Goal: Transaction & Acquisition: Purchase product/service

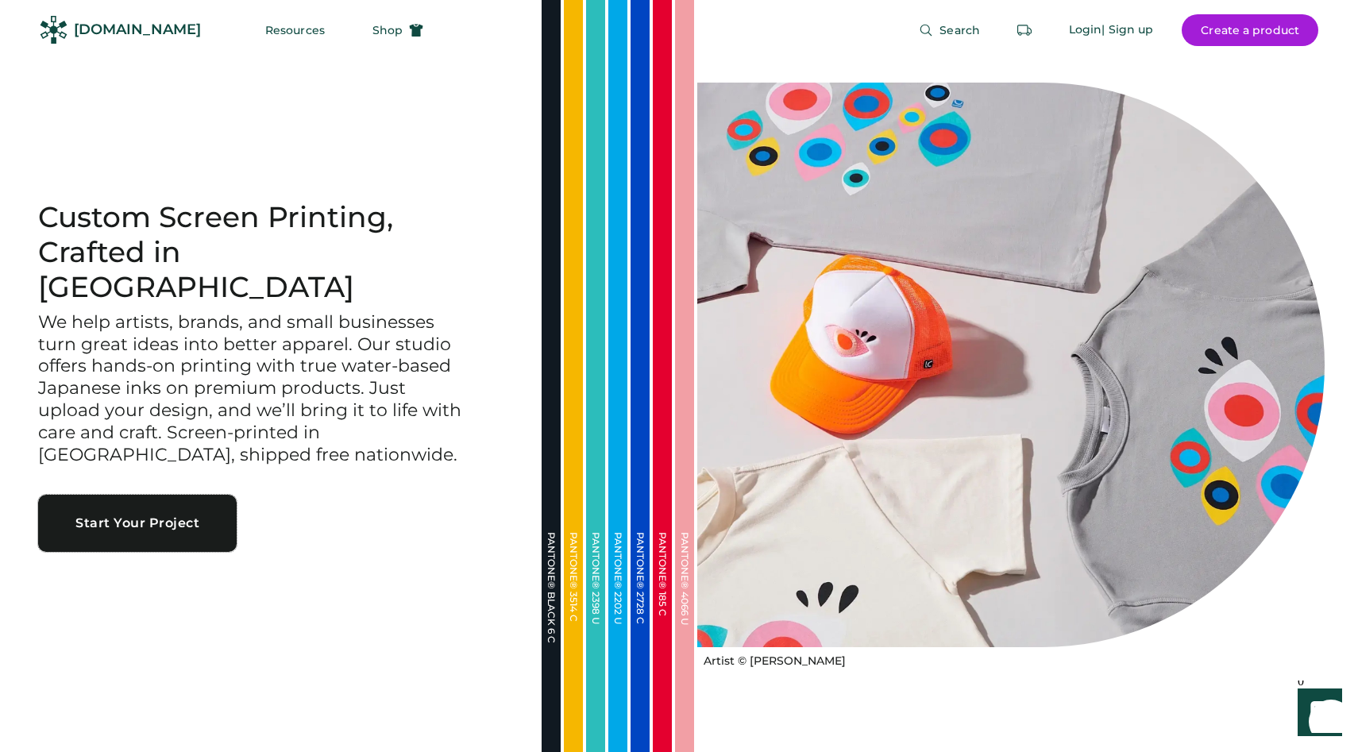
click at [152, 515] on button "Start Your Project" at bounding box center [137, 523] width 199 height 57
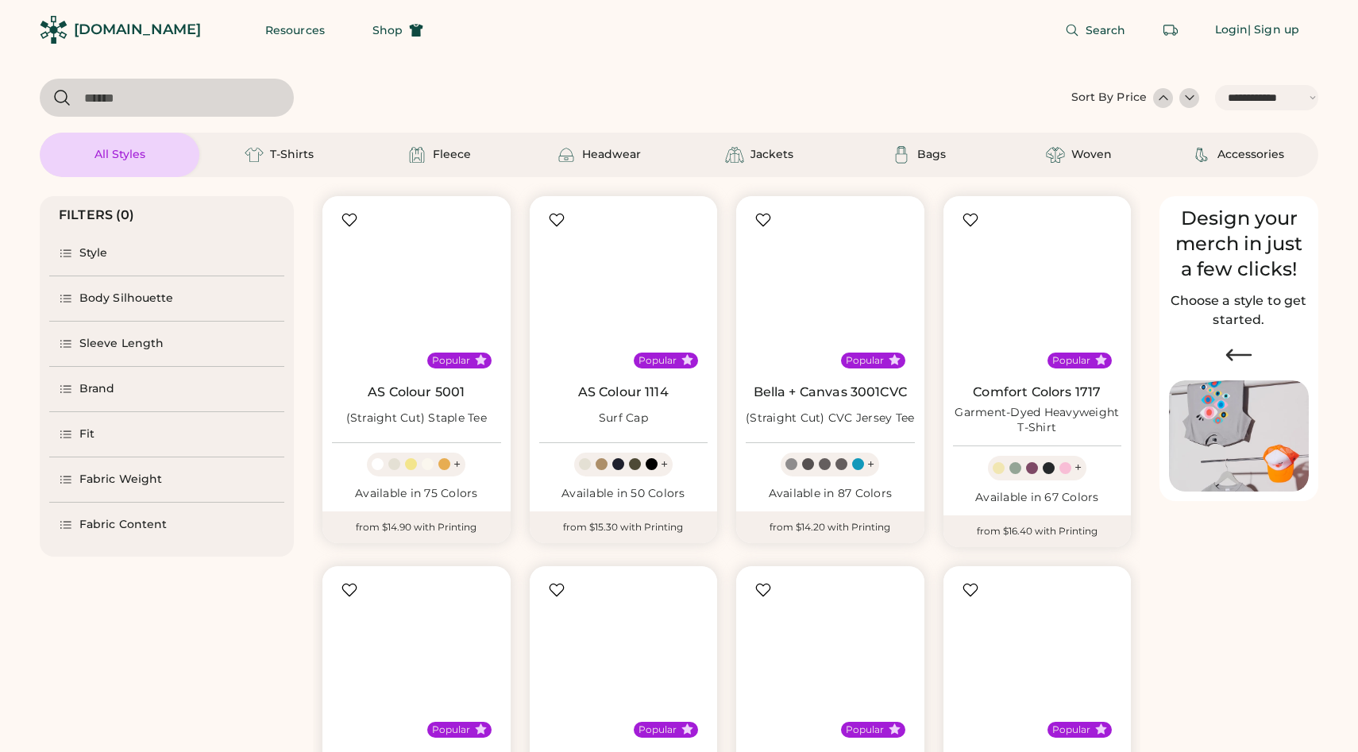
select select "*****"
select select "*"
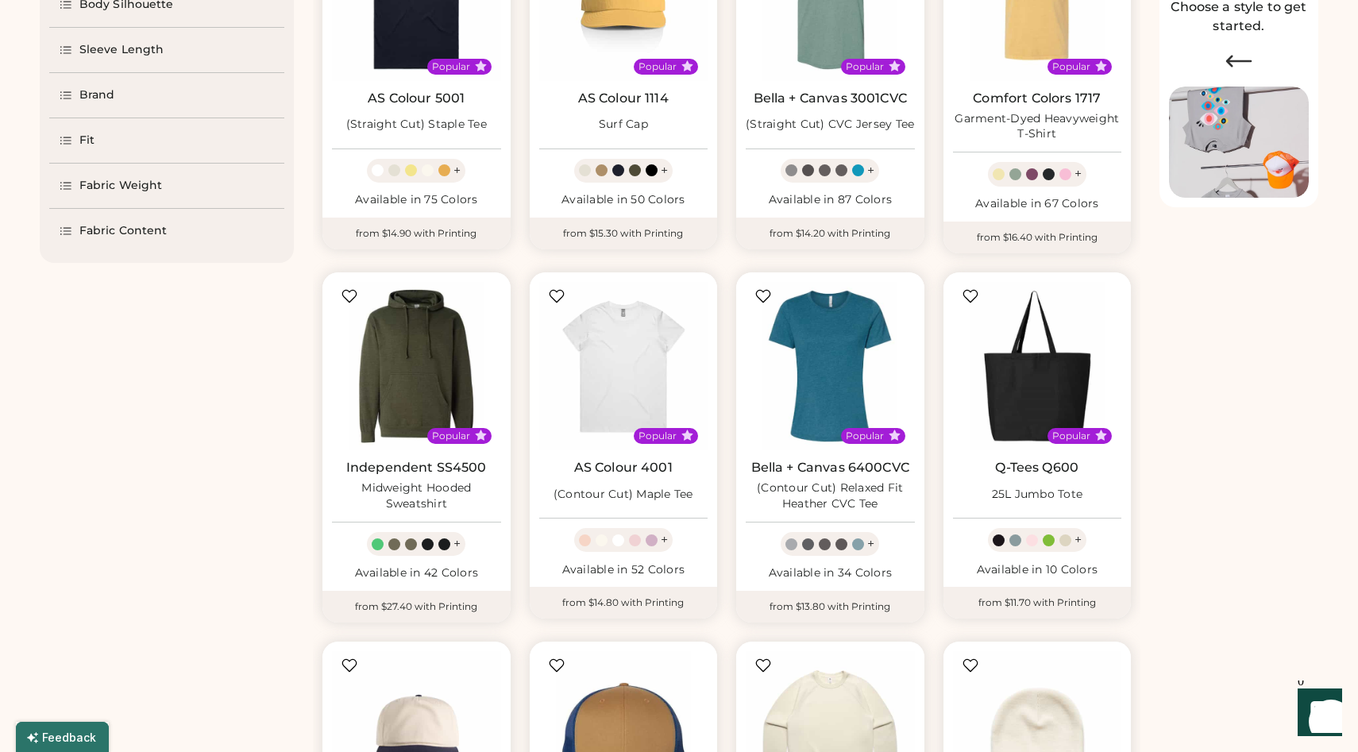
select select "*****"
select select "*"
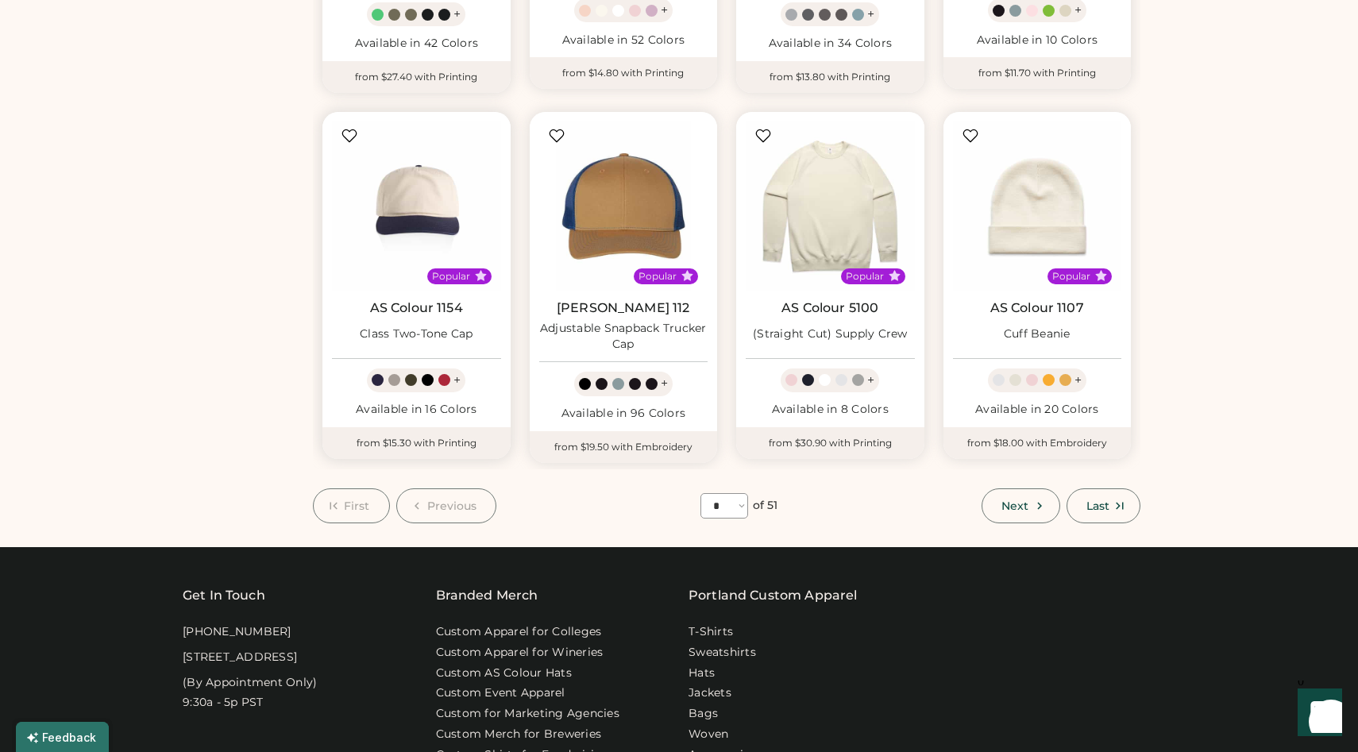
scroll to position [828, 0]
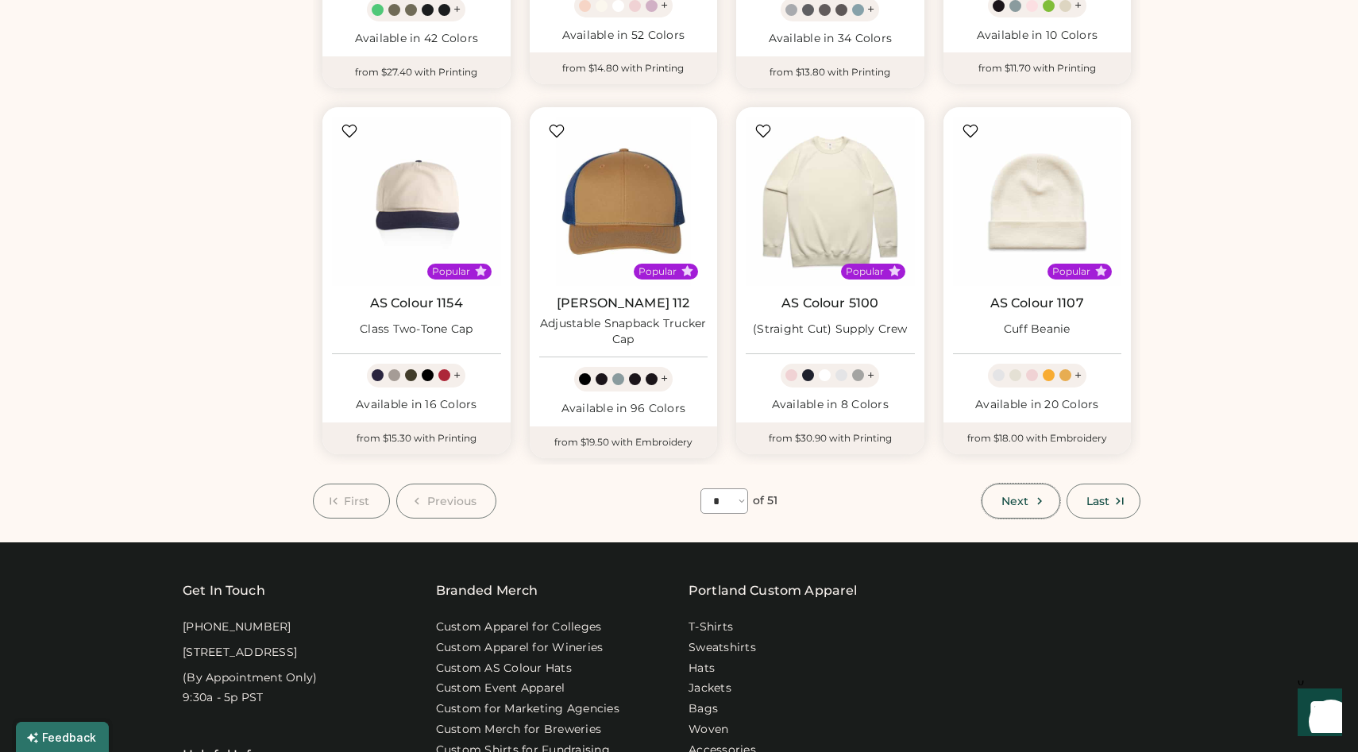
click at [1016, 498] on span "Next" at bounding box center [1014, 500] width 27 height 11
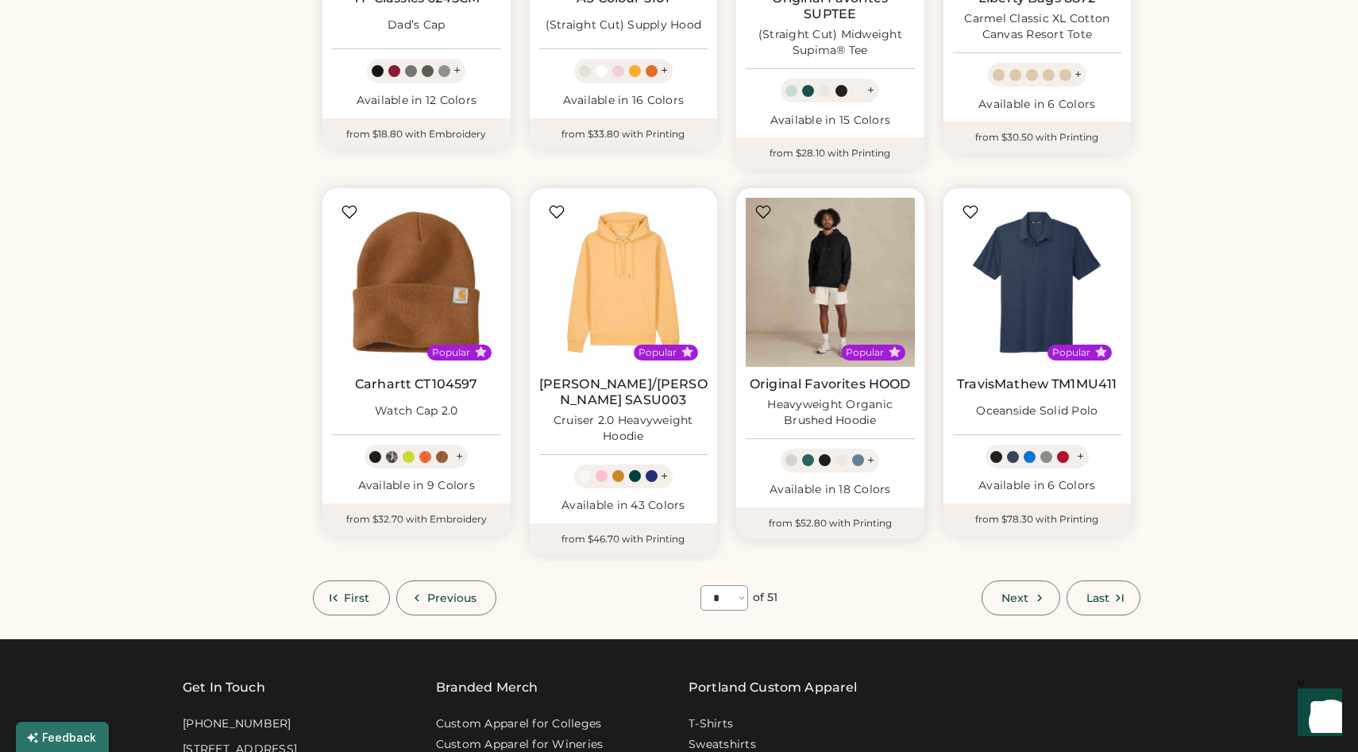
scroll to position [777, 0]
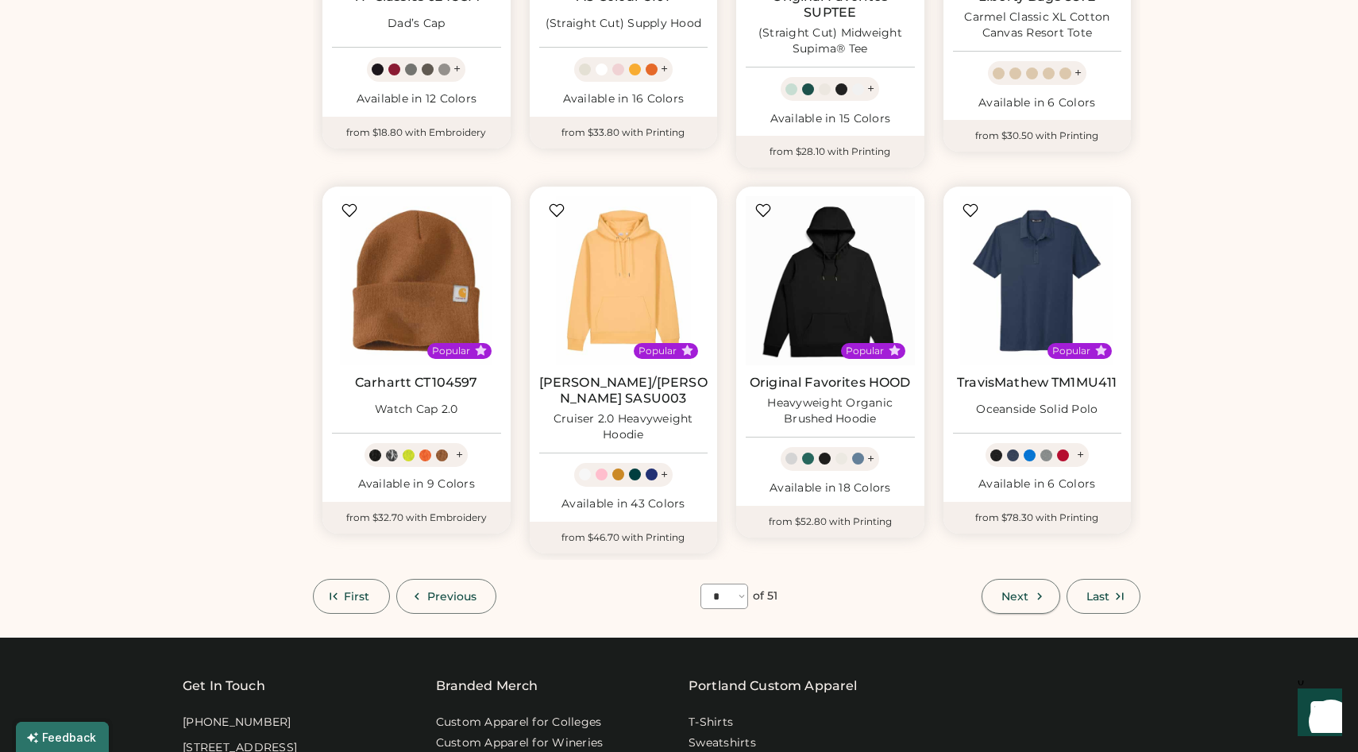
click at [1016, 591] on span "Next" at bounding box center [1014, 596] width 27 height 11
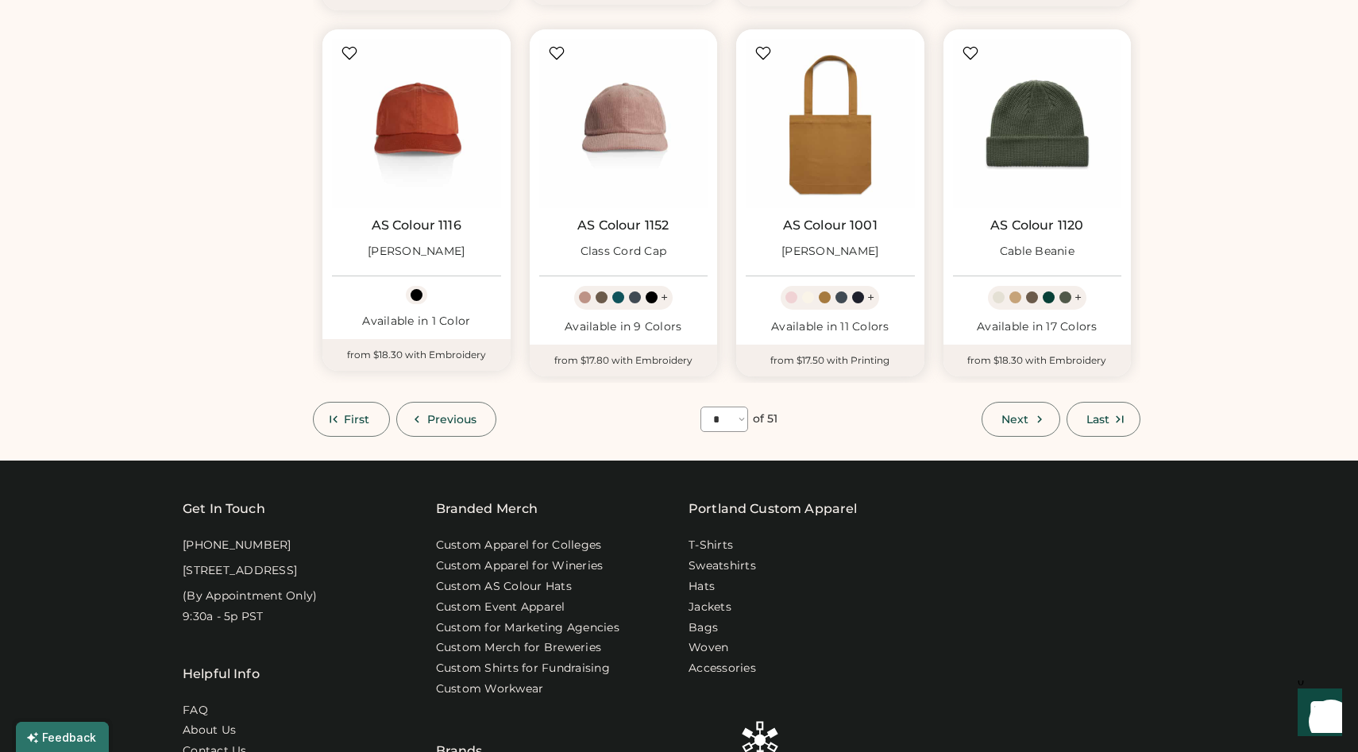
scroll to position [1002, 0]
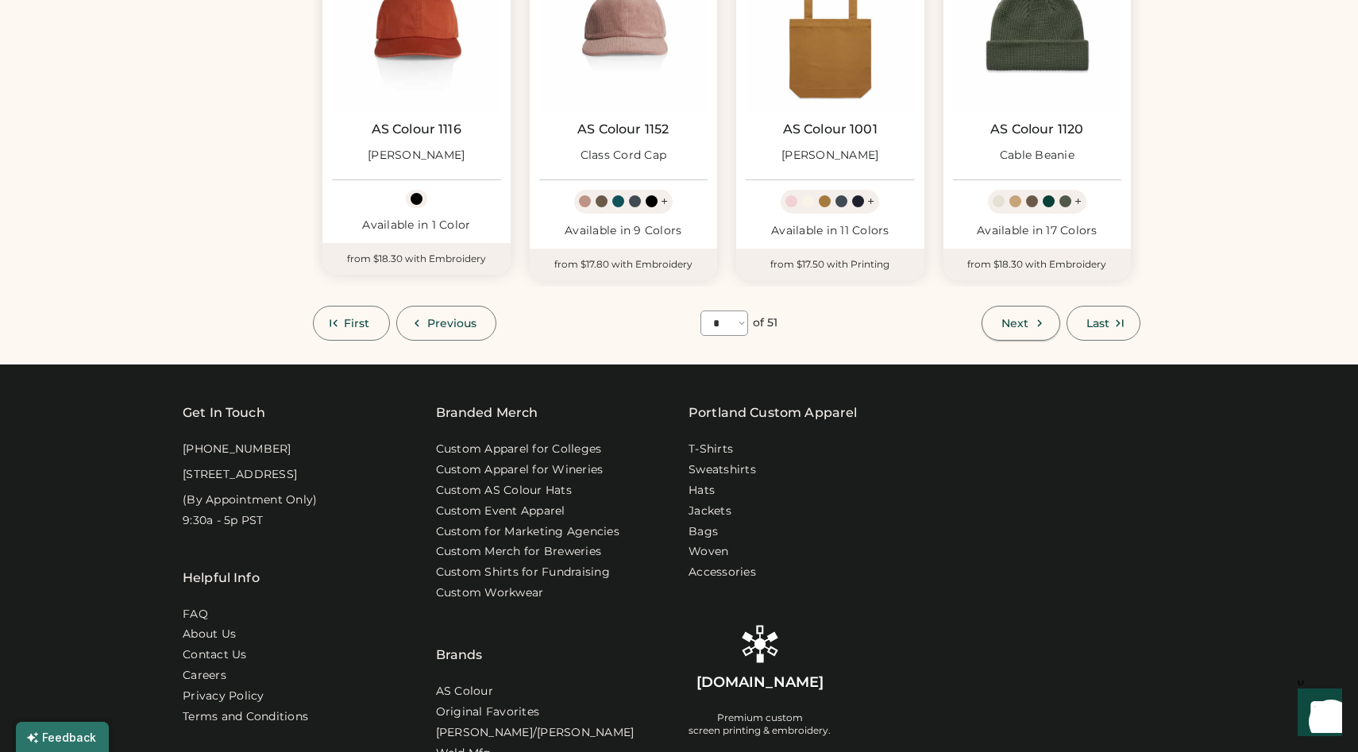
click at [1020, 322] on span "Next" at bounding box center [1014, 323] width 27 height 11
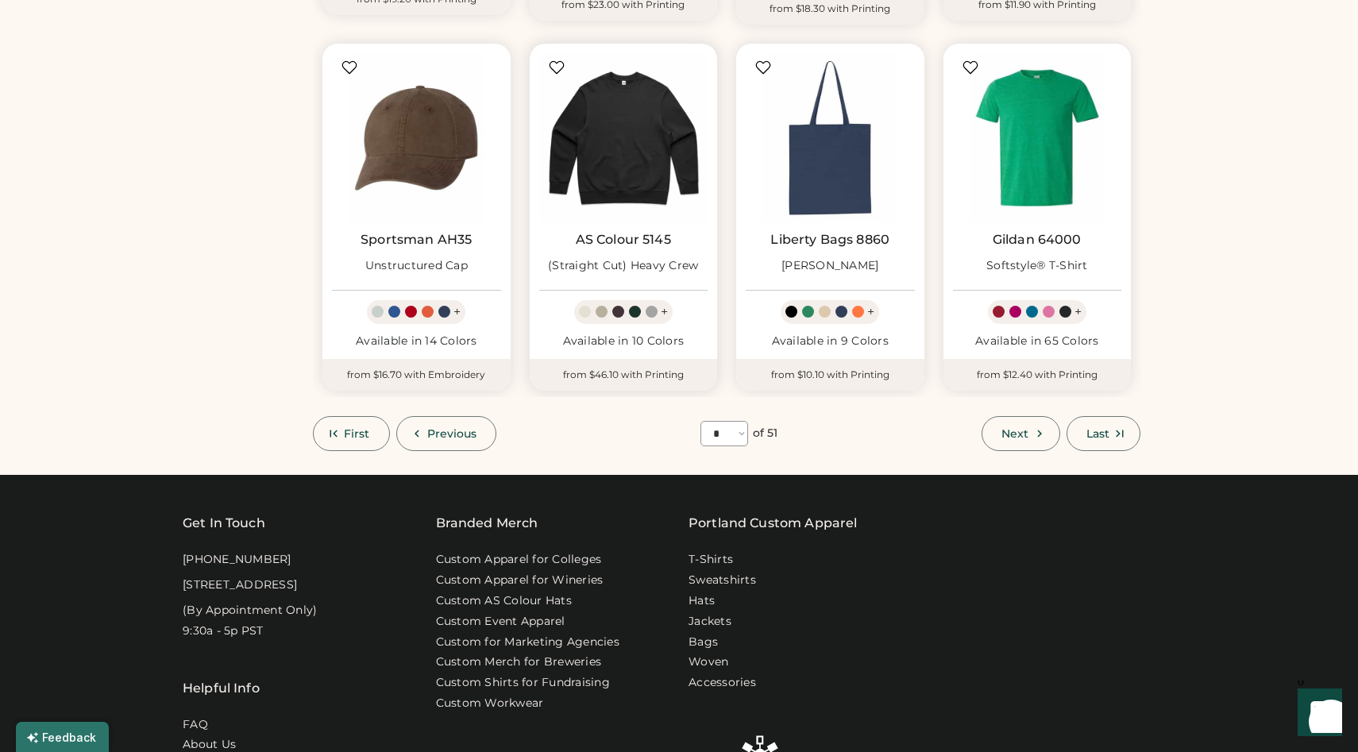
scroll to position [946, 0]
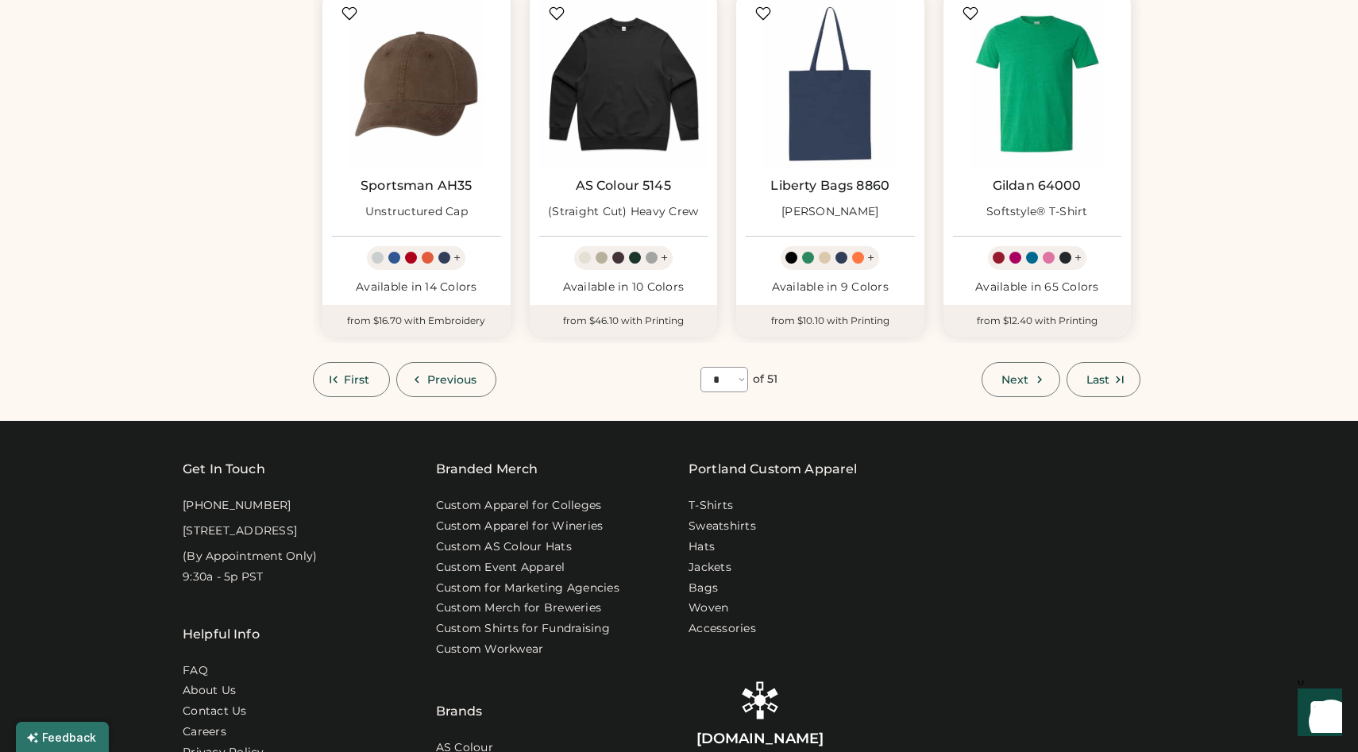
click at [1017, 389] on button "Next" at bounding box center [1020, 379] width 78 height 35
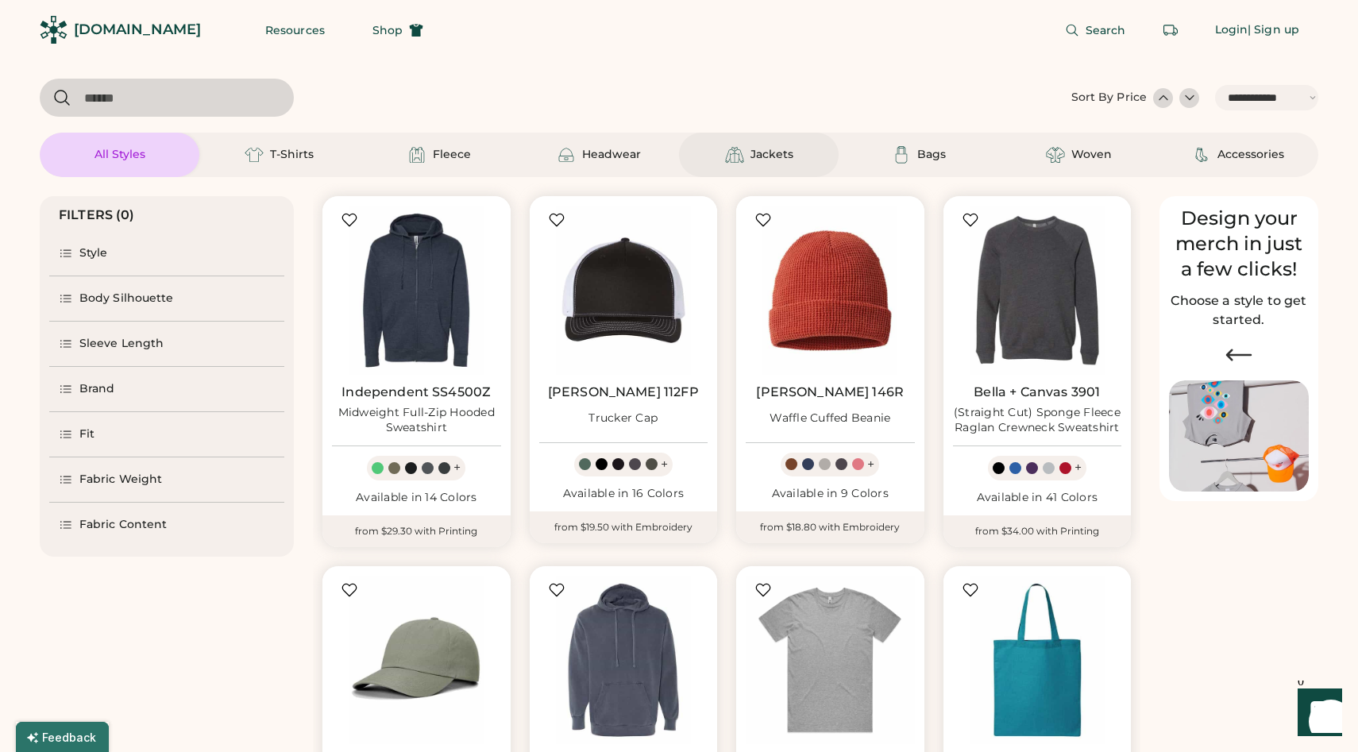
click at [791, 152] on div "Jackets" at bounding box center [771, 155] width 43 height 16
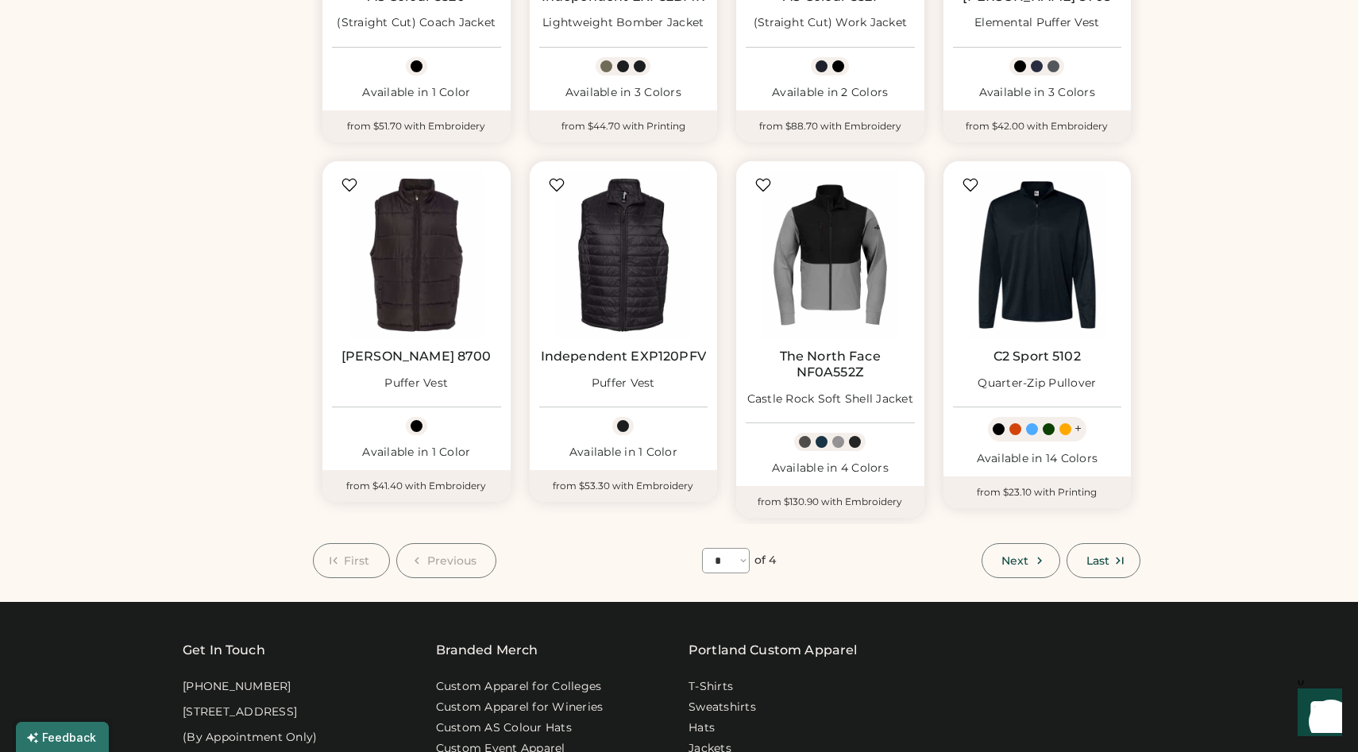
scroll to position [761, 0]
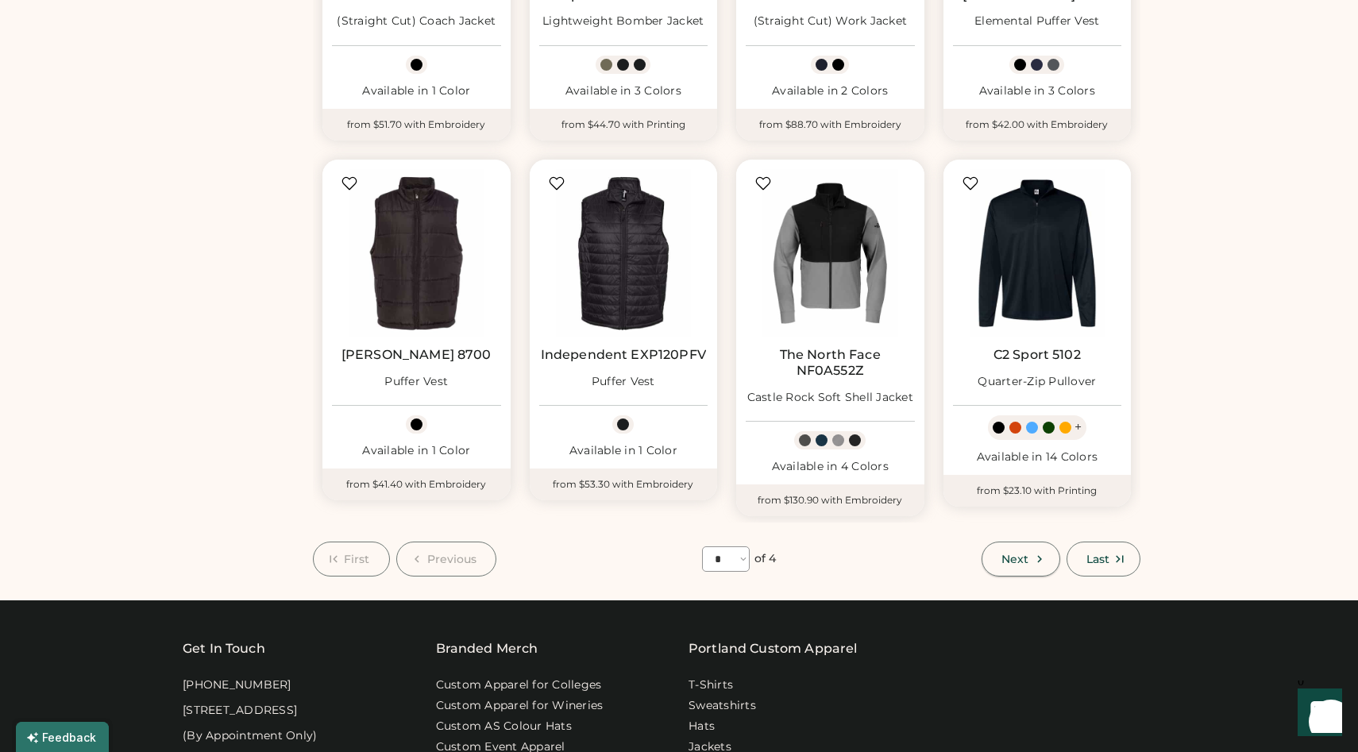
click at [1027, 560] on span "Next" at bounding box center [1014, 558] width 27 height 11
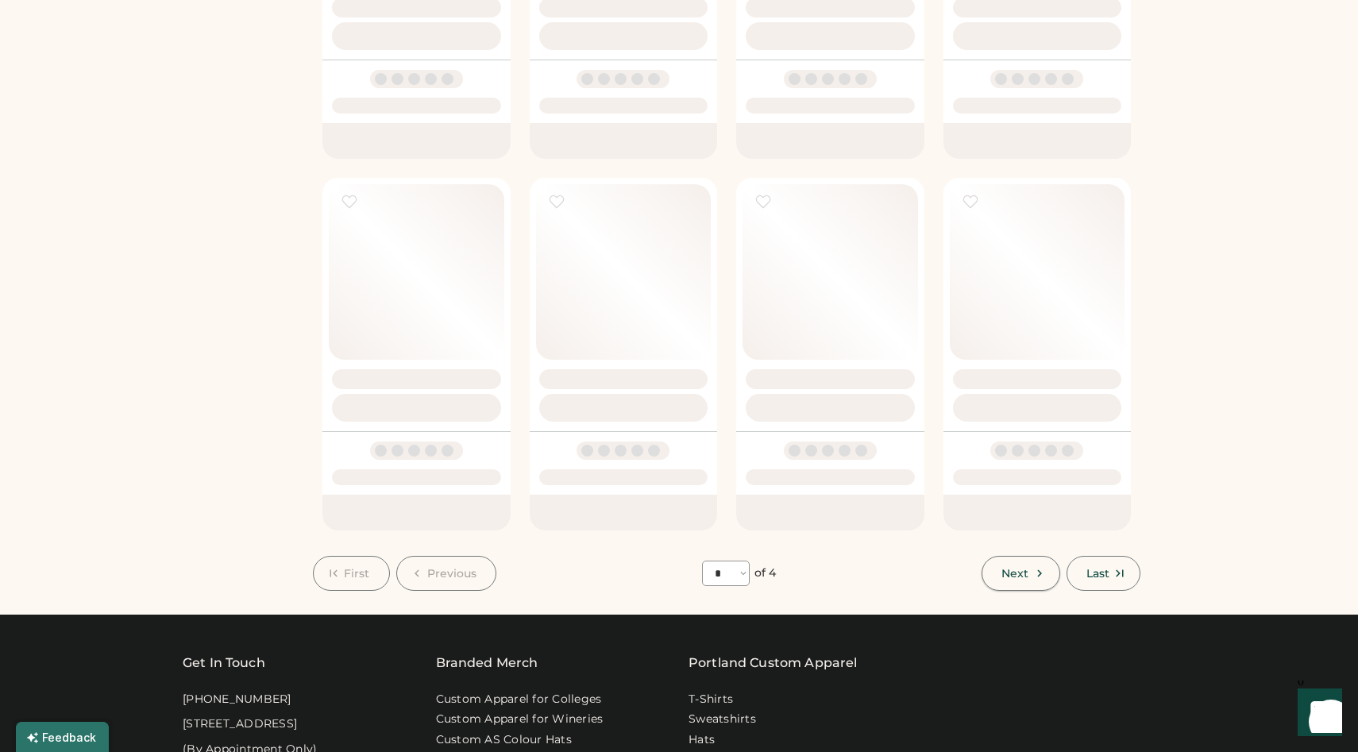
select select "*"
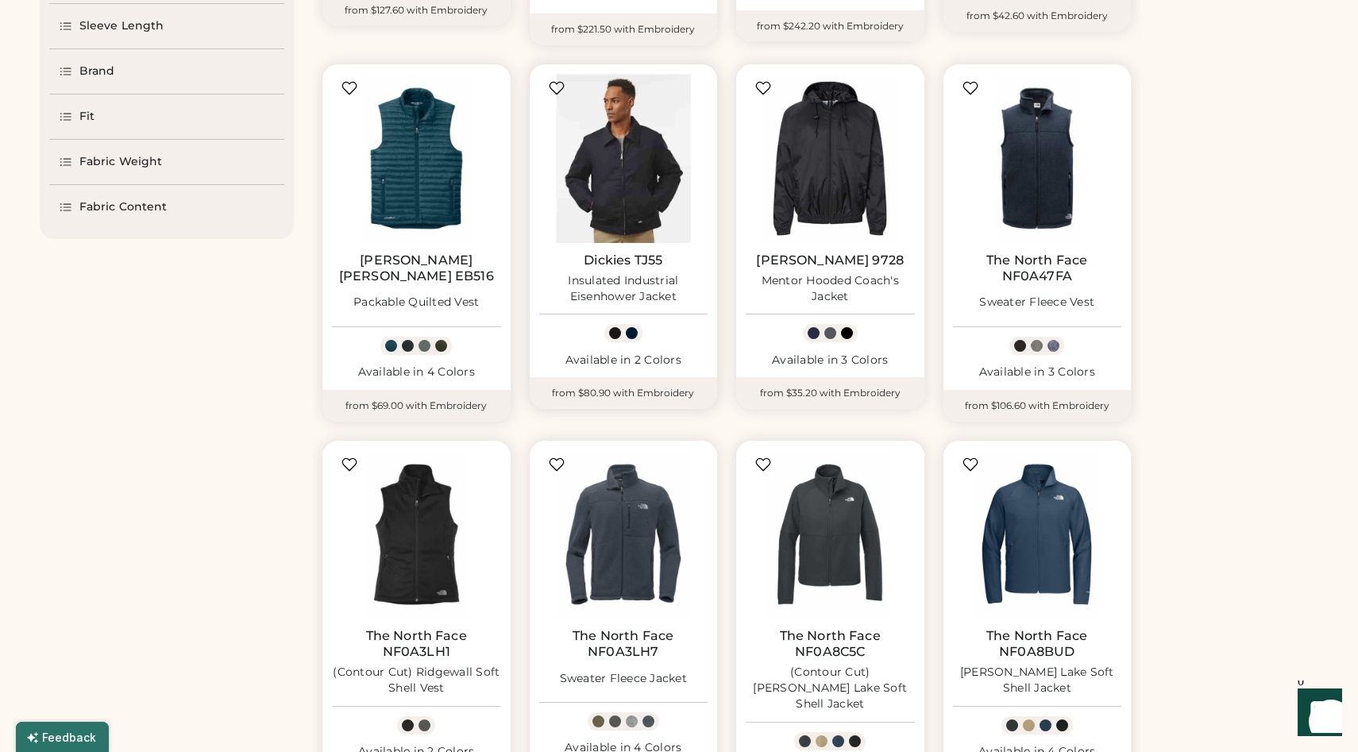
scroll to position [512, 0]
click at [650, 213] on img at bounding box center [623, 157] width 169 height 169
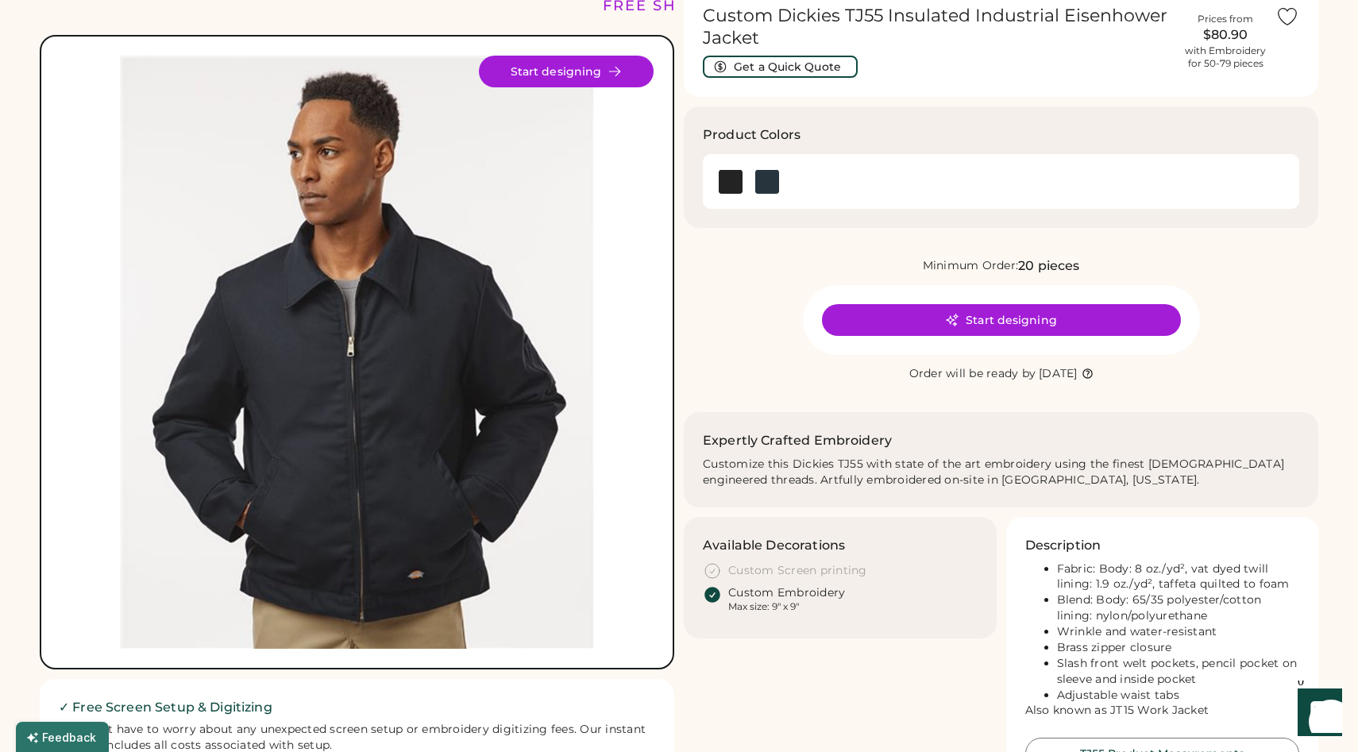
scroll to position [67, 0]
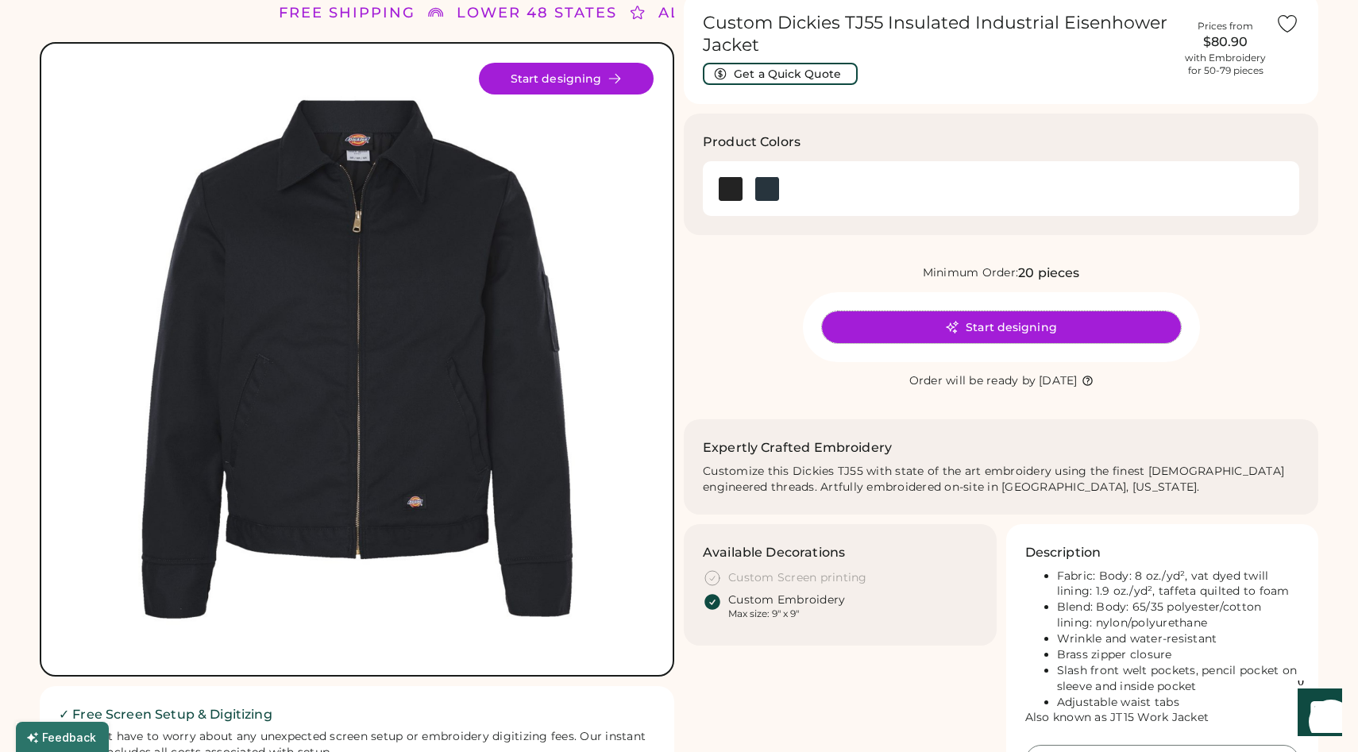
click at [1046, 322] on button "Start designing" at bounding box center [1001, 327] width 359 height 32
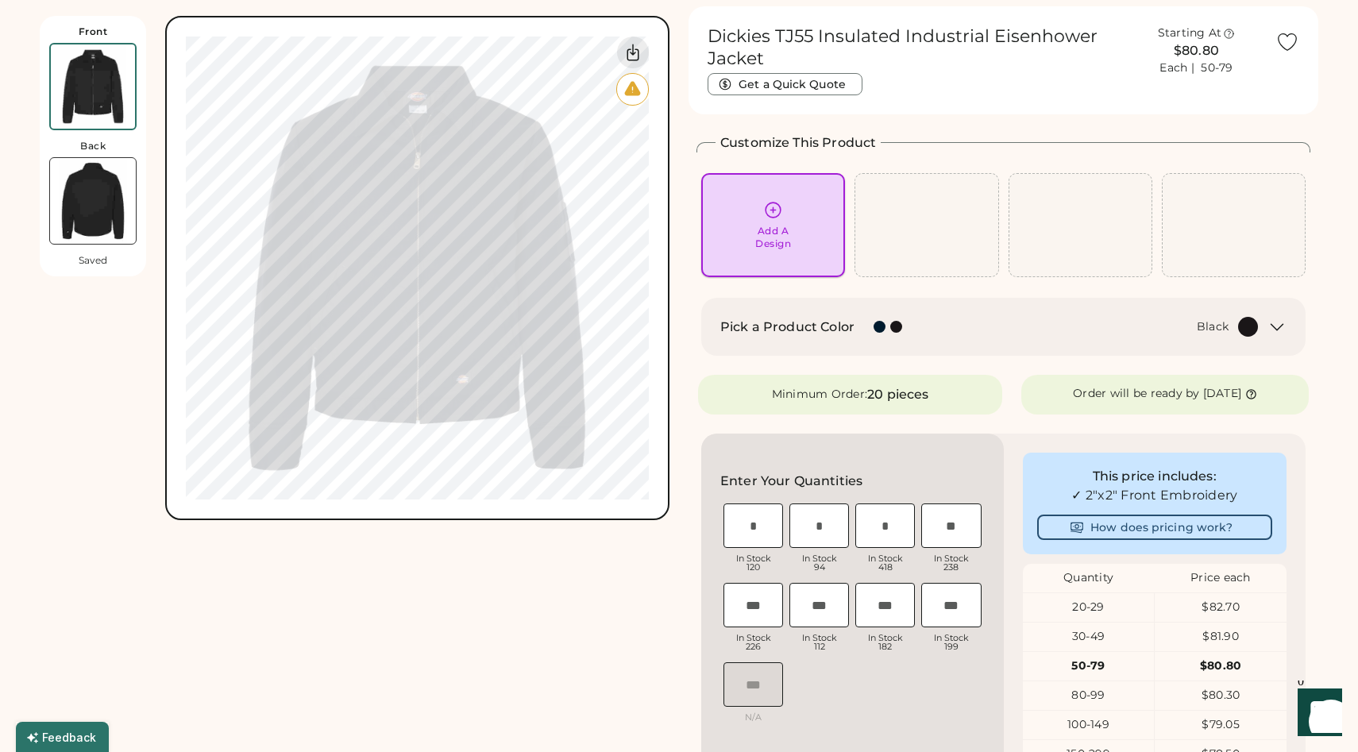
click at [793, 195] on div "Add A Design" at bounding box center [773, 225] width 144 height 104
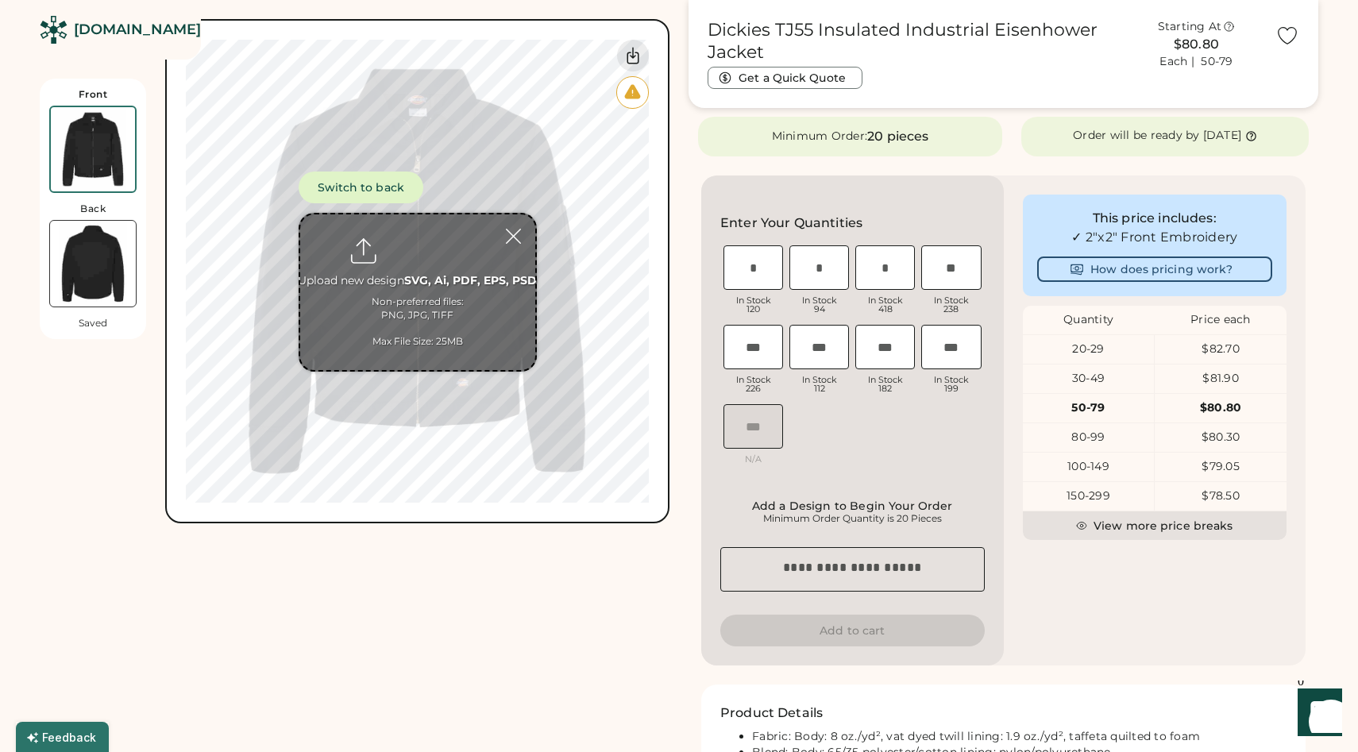
scroll to position [305, 0]
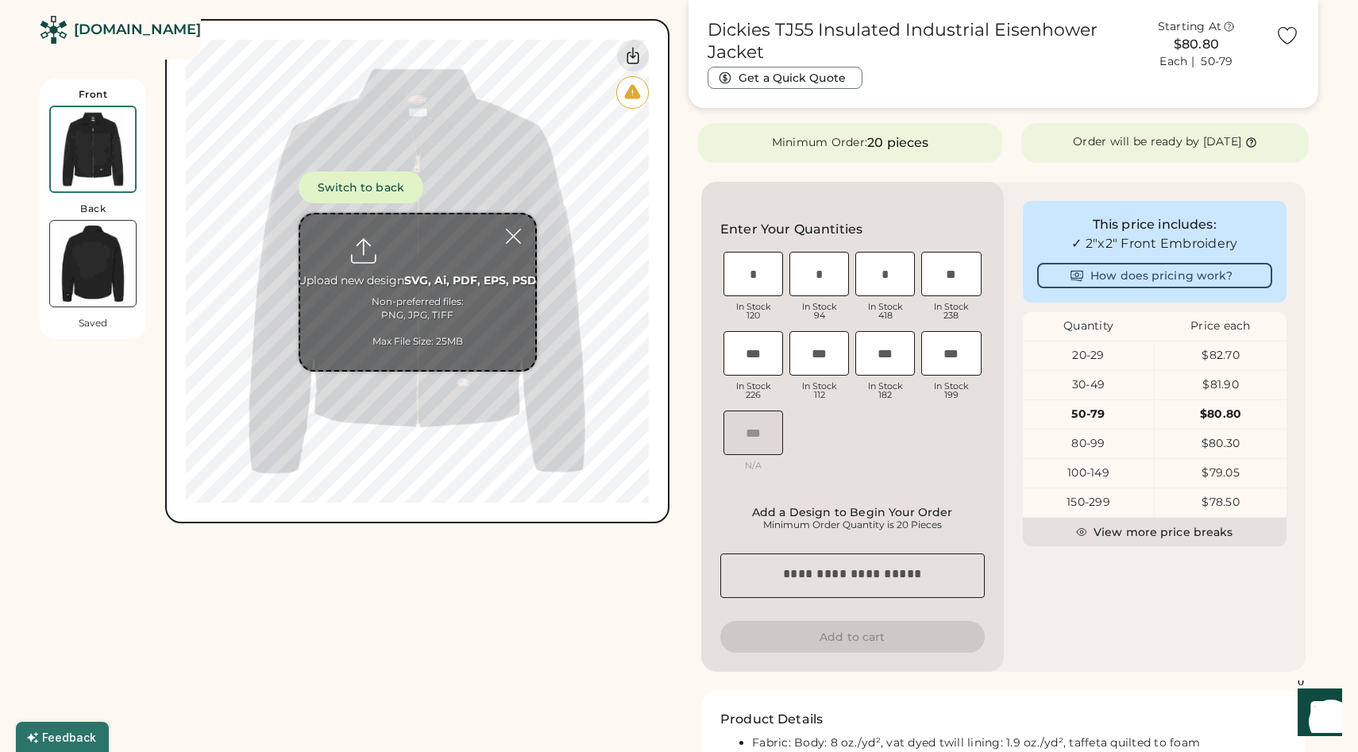
click at [885, 130] on div "Minimum Order: 20 pieces" at bounding box center [850, 143] width 304 height 40
click at [520, 231] on div at bounding box center [513, 236] width 28 height 28
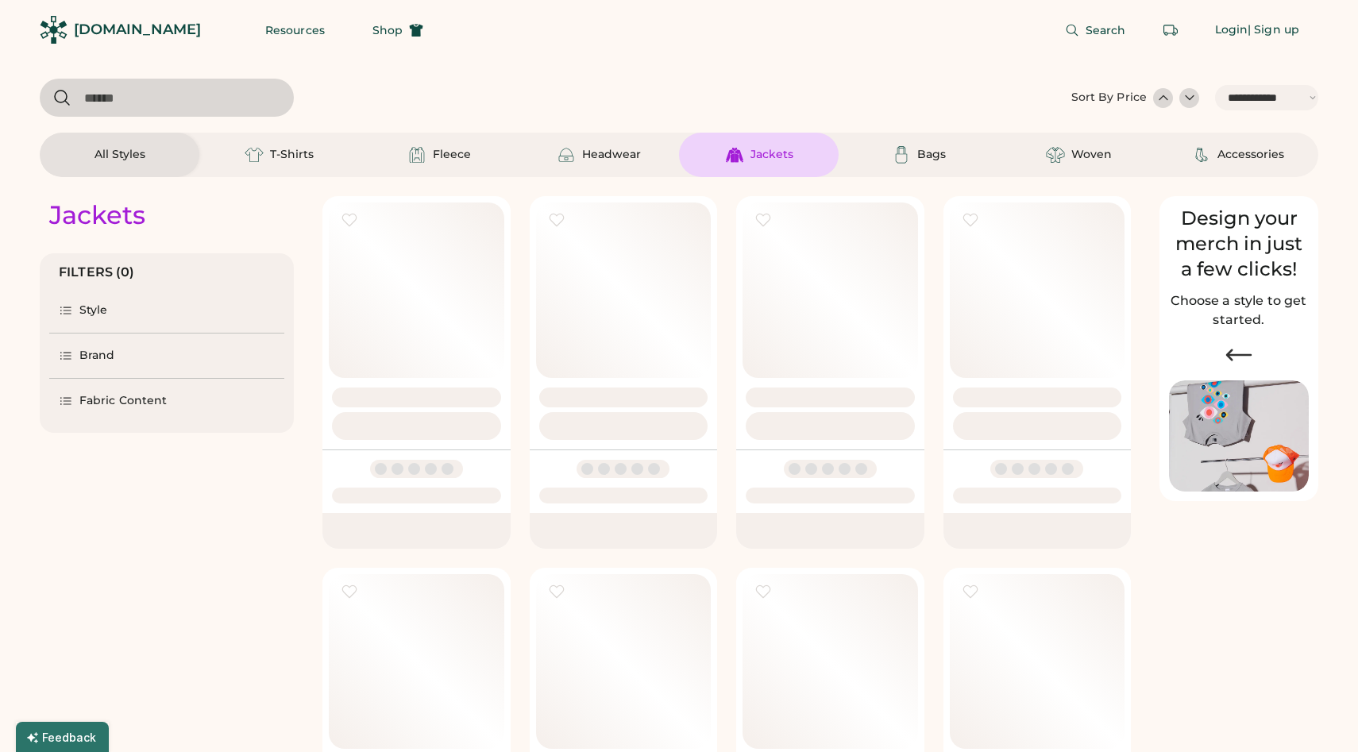
select select "*****"
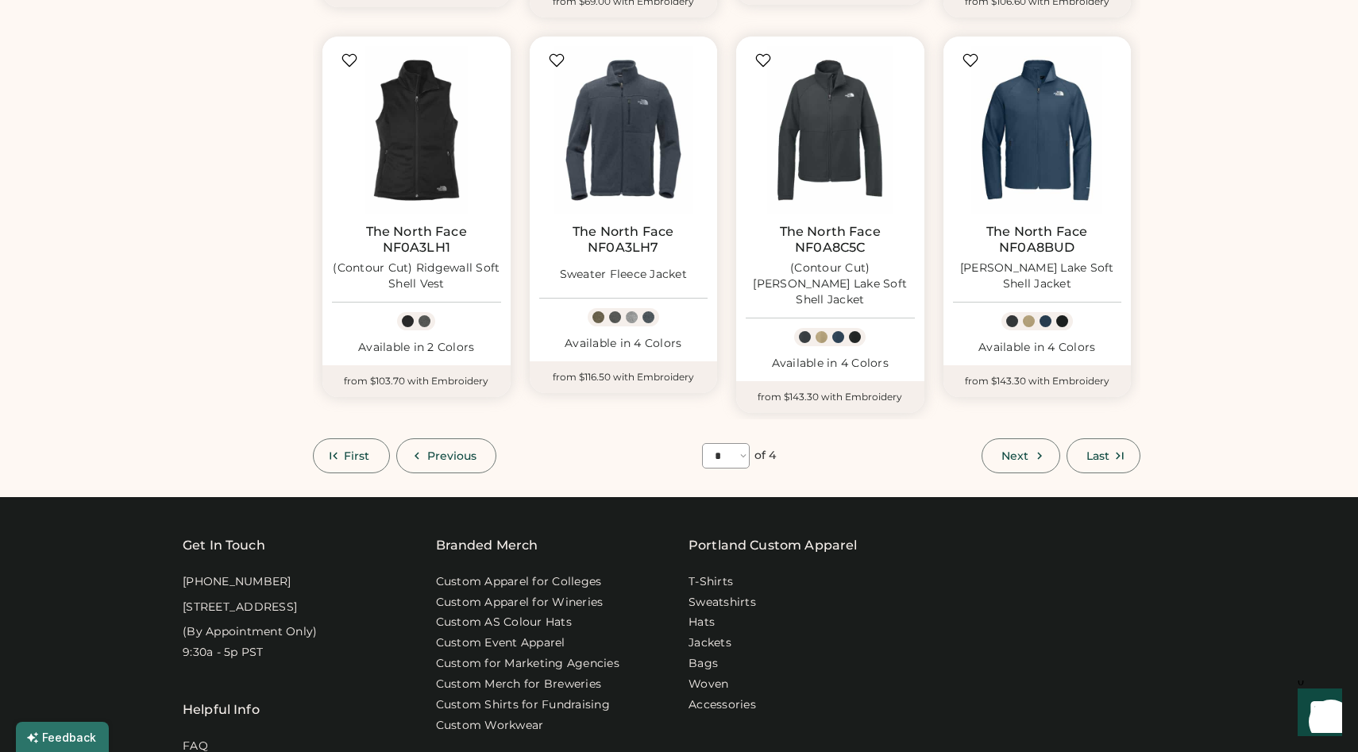
scroll to position [922, 0]
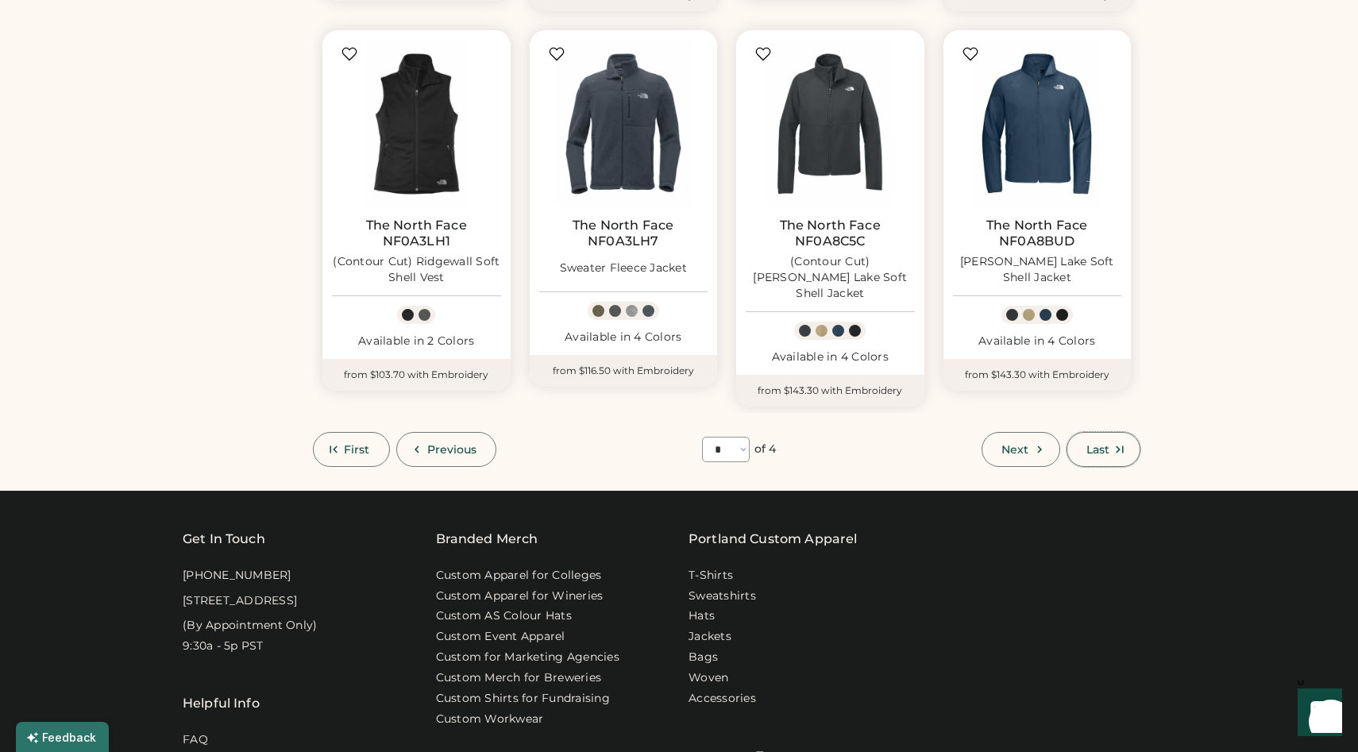
click at [1103, 432] on button "Last" at bounding box center [1103, 449] width 74 height 35
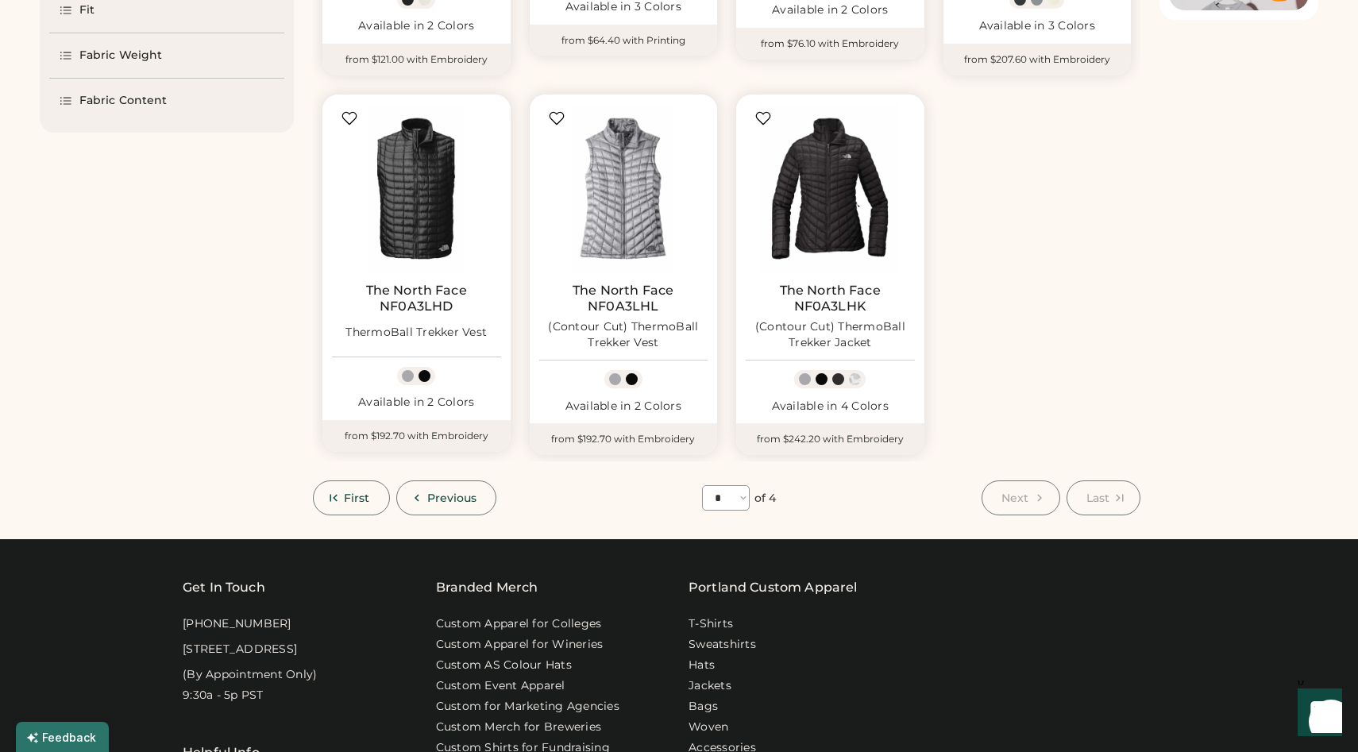
scroll to position [616, 0]
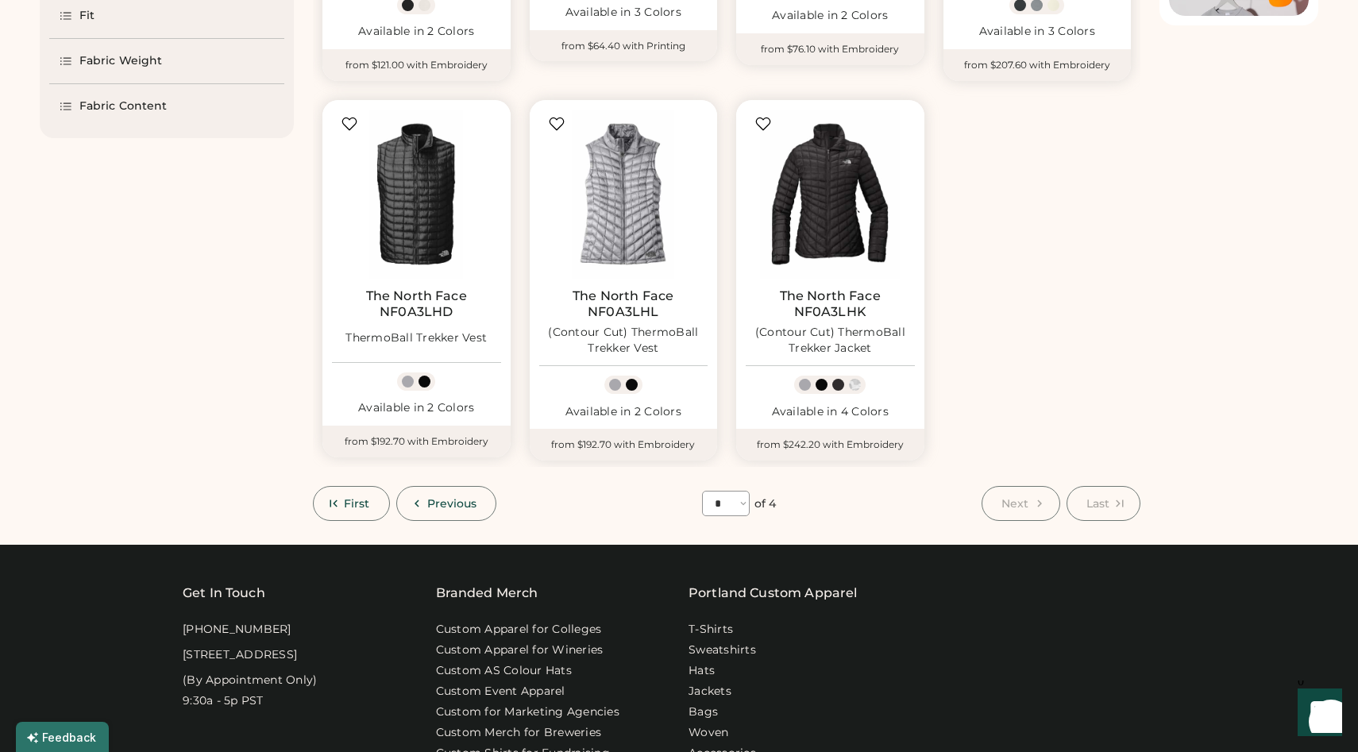
scroll to position [476, 0]
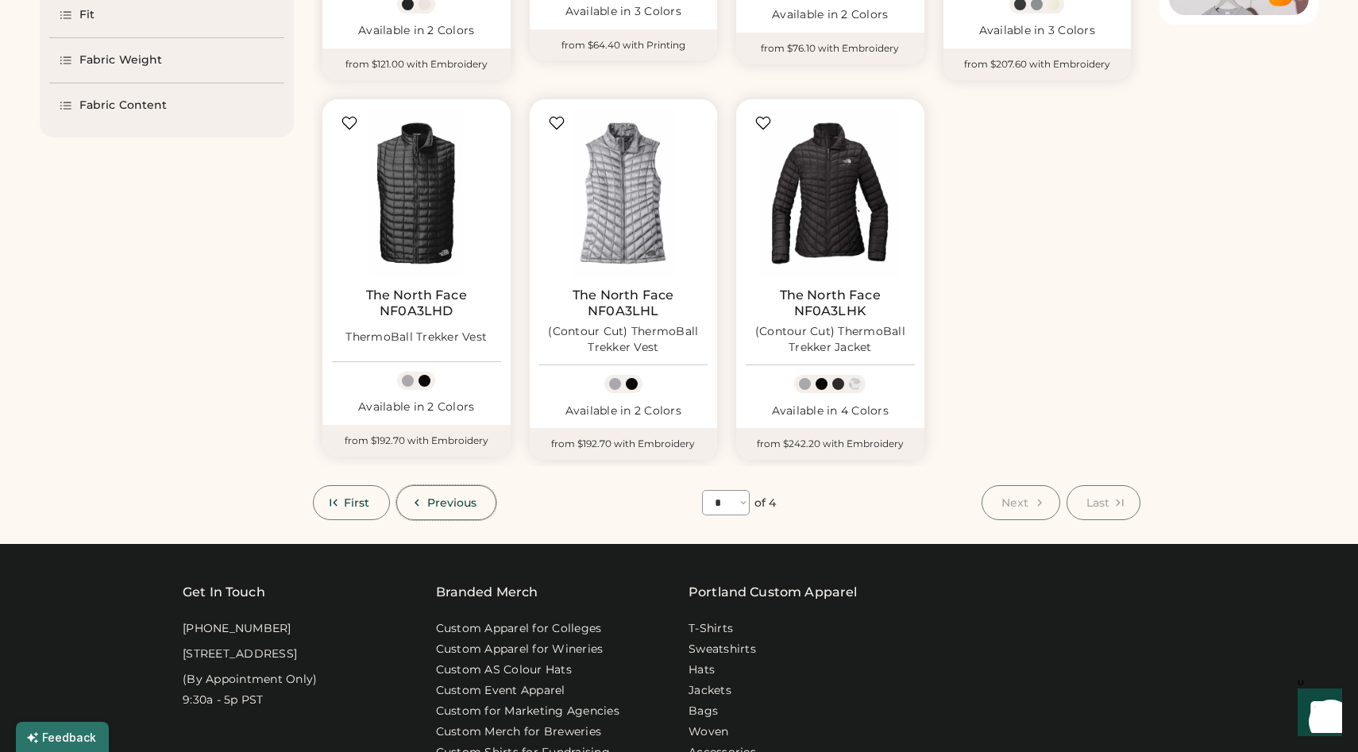
click at [440, 506] on span "Previous" at bounding box center [452, 502] width 50 height 11
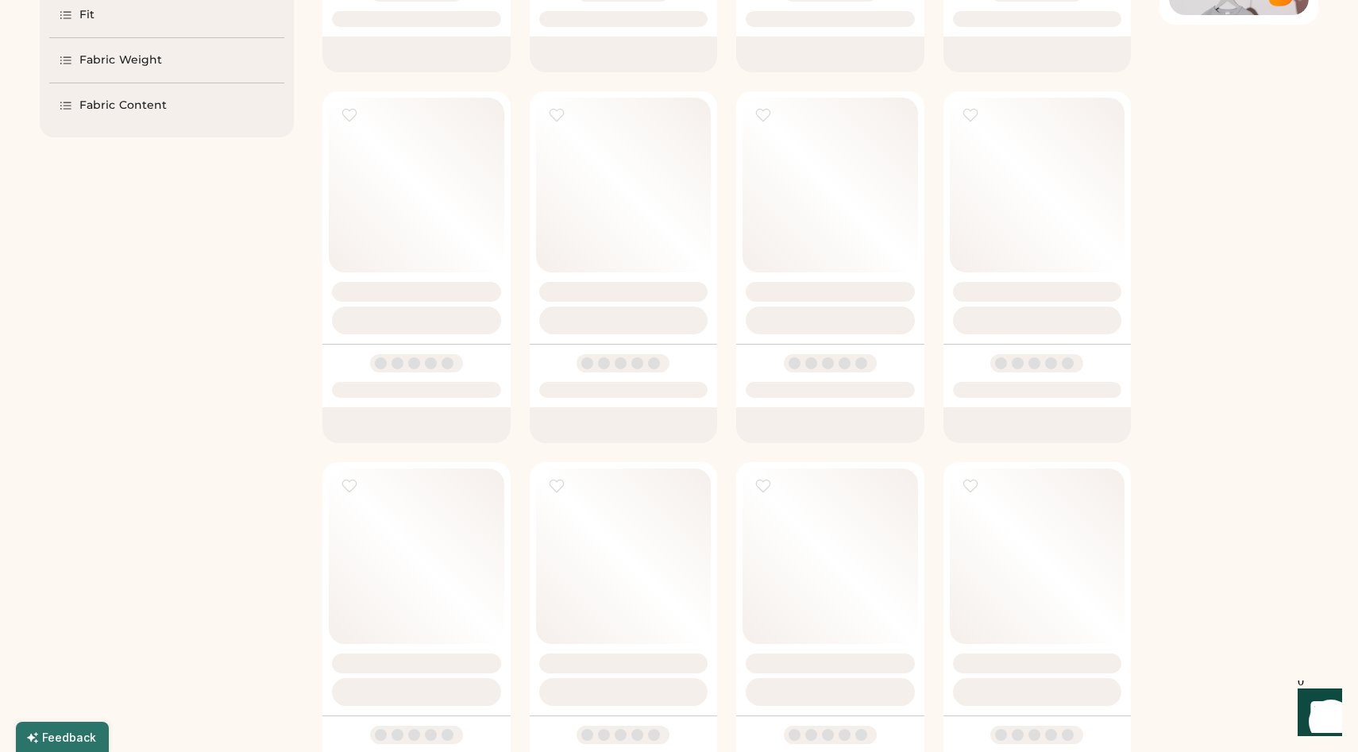
select select "*"
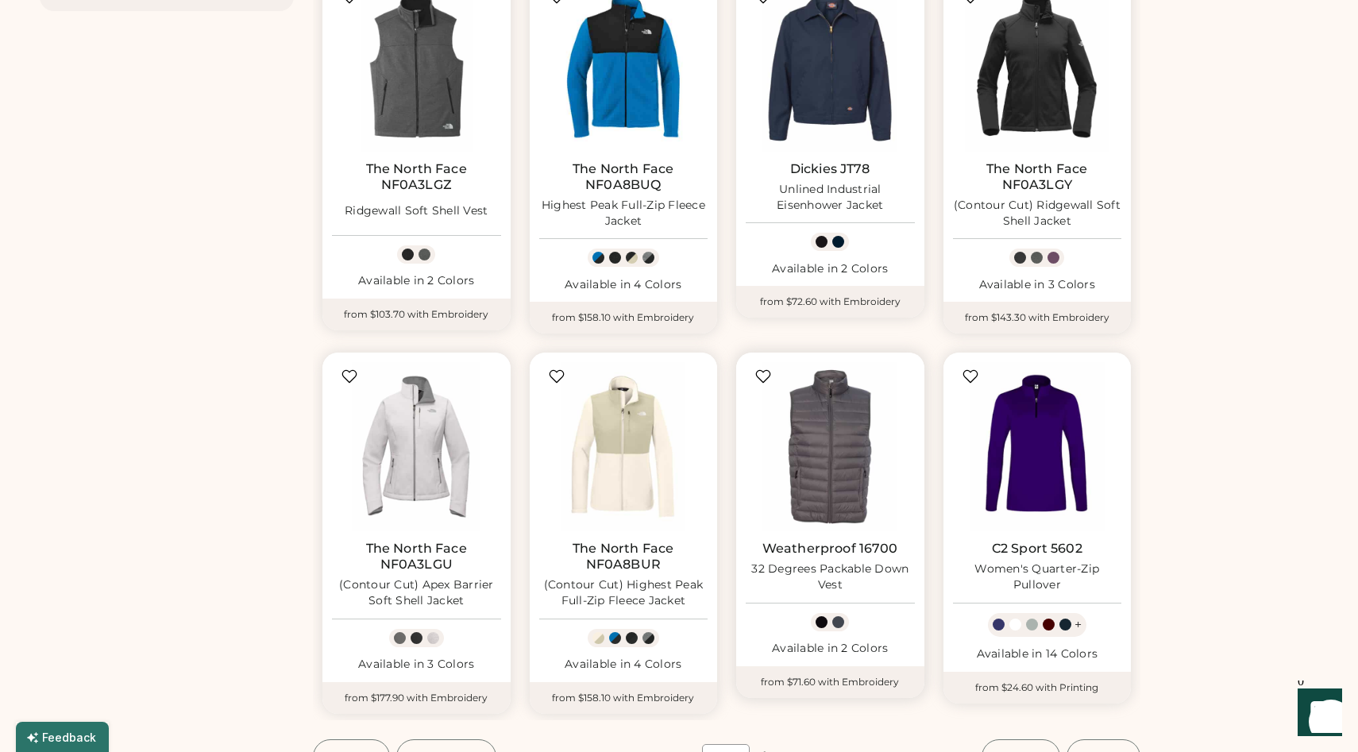
scroll to position [605, 0]
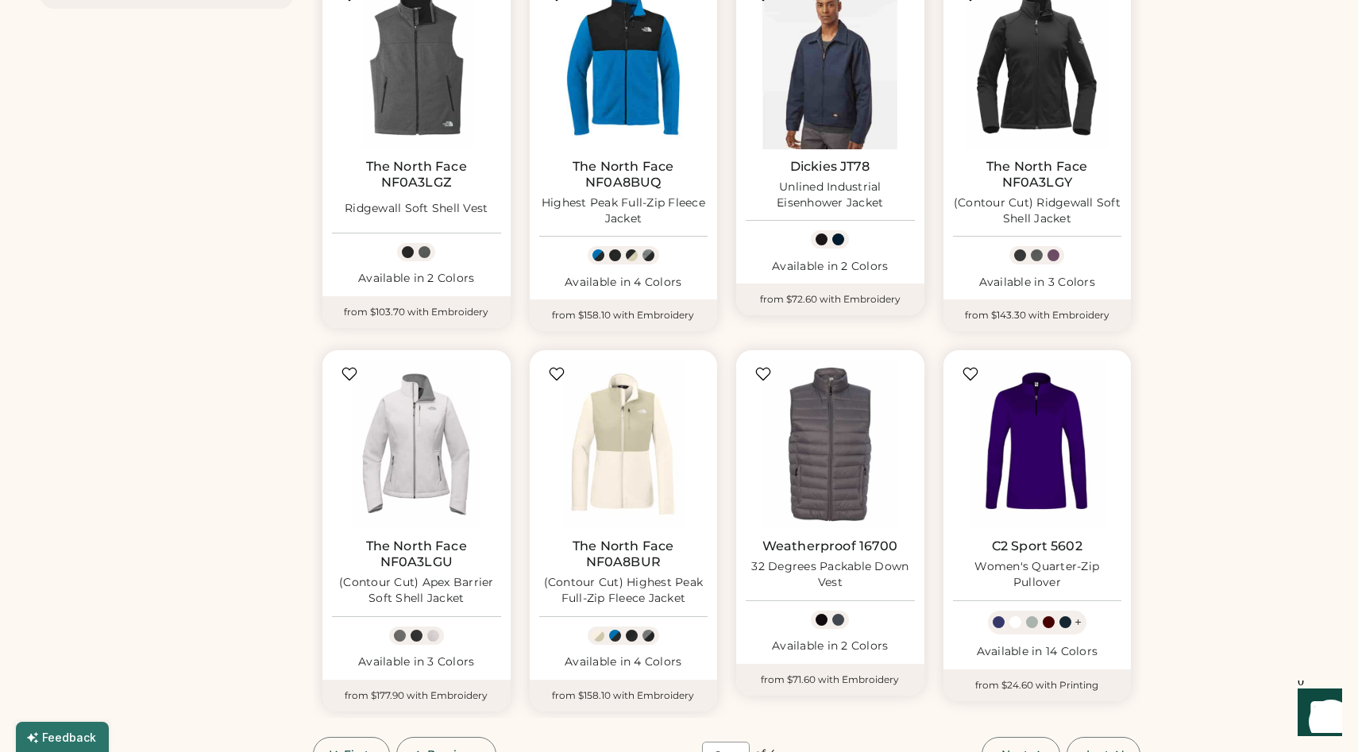
click at [818, 121] on img at bounding box center [830, 64] width 169 height 169
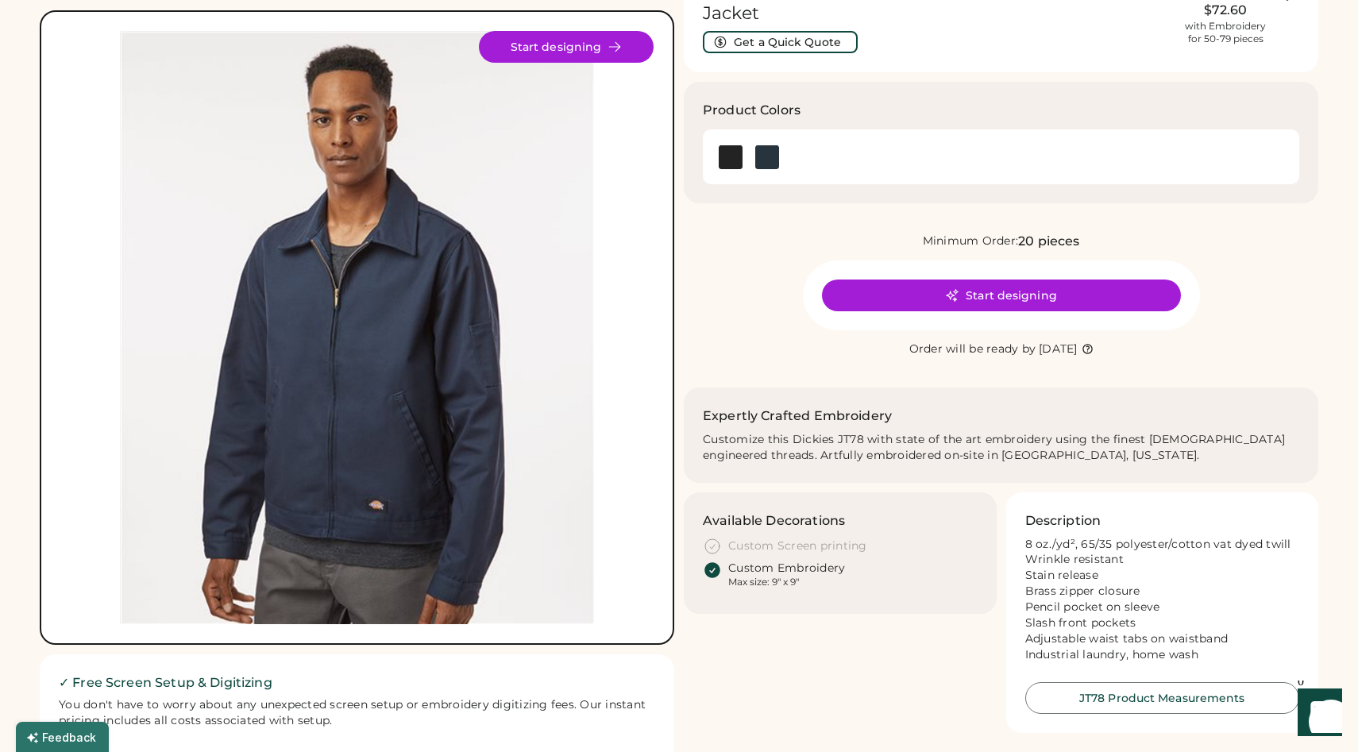
scroll to position [98, 0]
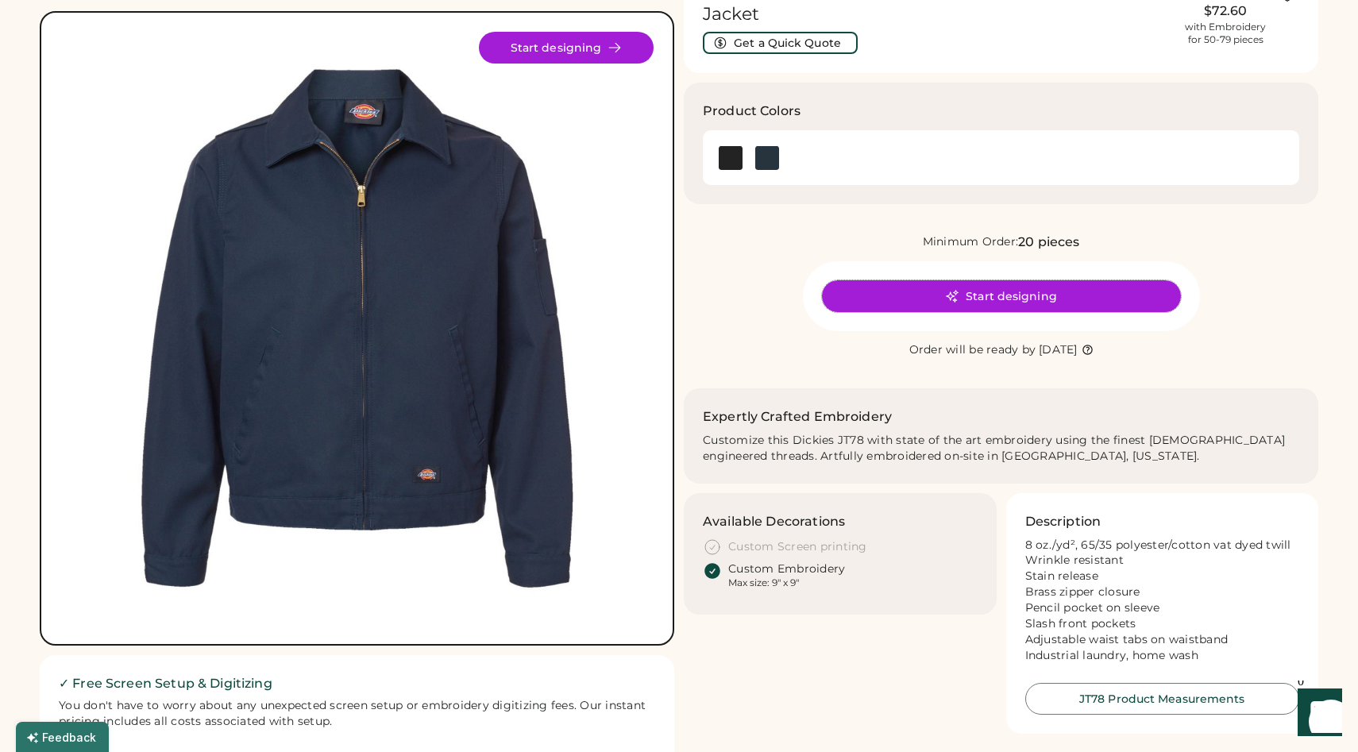
click at [1027, 299] on button "Start designing" at bounding box center [1001, 296] width 359 height 32
